Goal: Information Seeking & Learning: Check status

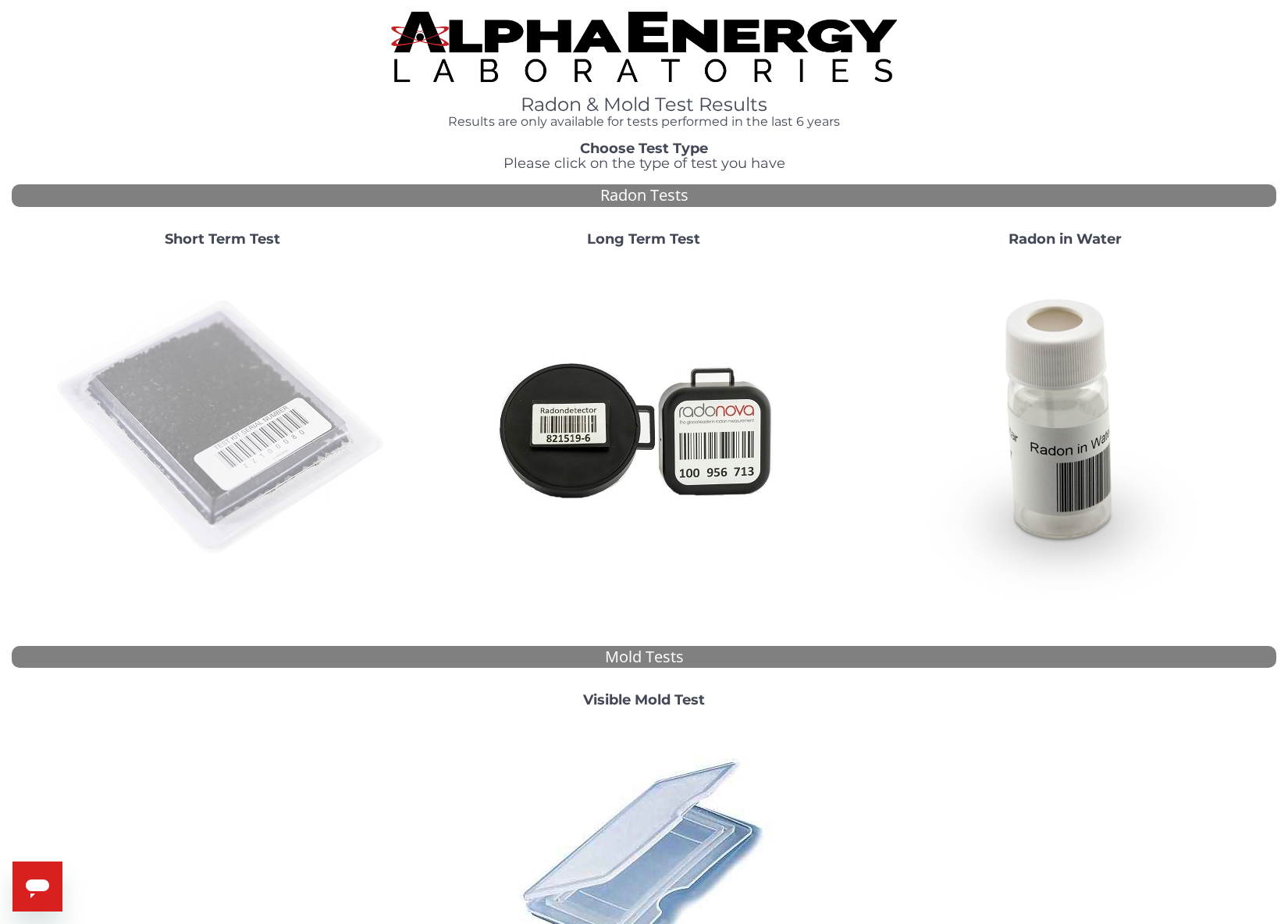
click at [244, 433] on img at bounding box center [222, 428] width 335 height 335
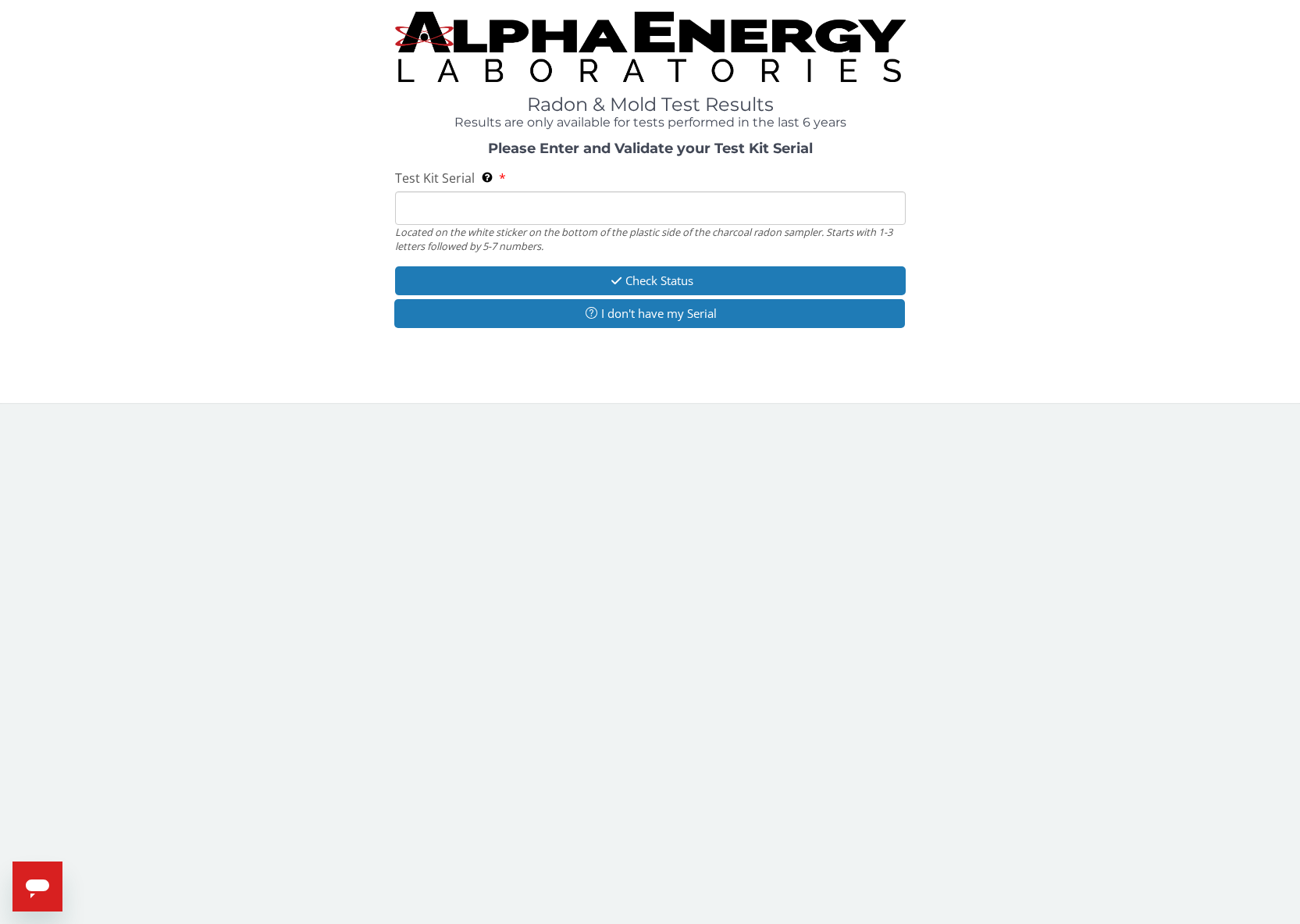
click at [577, 206] on input "Test Kit Serial Located on the white sticker on the bottom of the plastic side …" at bounding box center [650, 208] width 510 height 33
type input "RA212230"
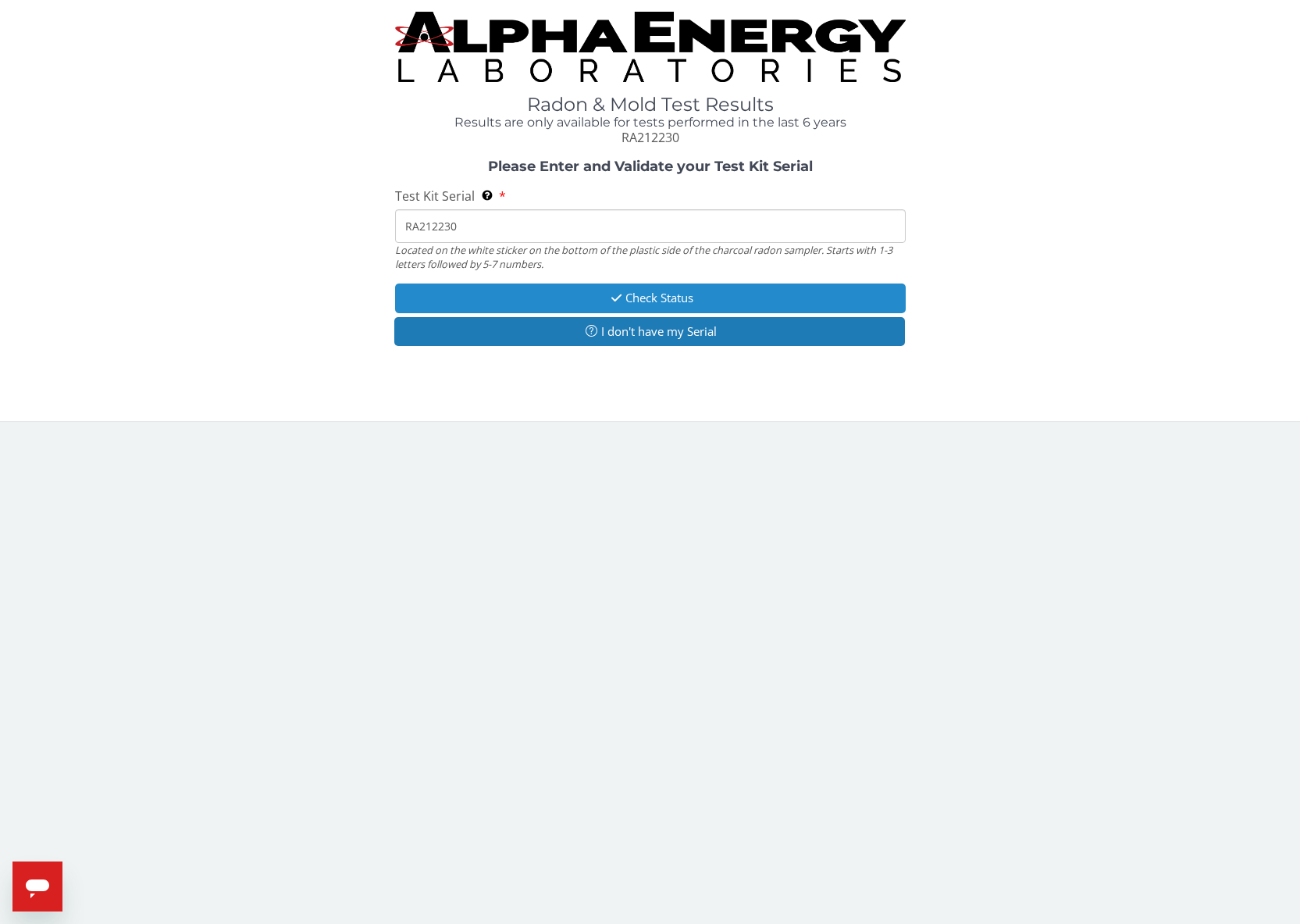
click at [545, 295] on button "Check Status" at bounding box center [650, 297] width 510 height 29
